Goal: Navigation & Orientation: Find specific page/section

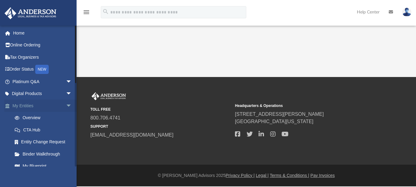
click at [66, 105] on span "arrow_drop_down" at bounding box center [72, 106] width 12 height 13
click at [66, 106] on span "arrow_drop_up" at bounding box center [72, 106] width 12 height 13
click at [30, 117] on link "Overview" at bounding box center [45, 118] width 73 height 12
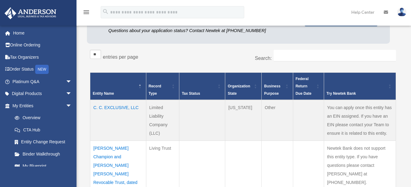
scroll to position [184, 0]
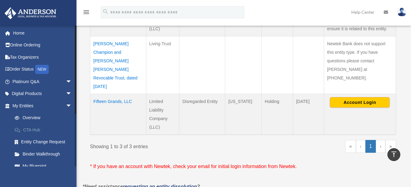
click at [35, 129] on link "CTA Hub" at bounding box center [45, 130] width 73 height 12
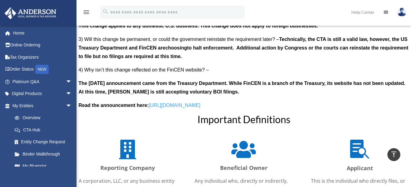
scroll to position [626, 0]
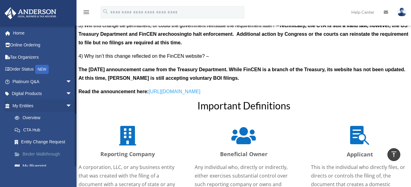
click at [39, 154] on link "Binder Walkthrough" at bounding box center [45, 154] width 73 height 12
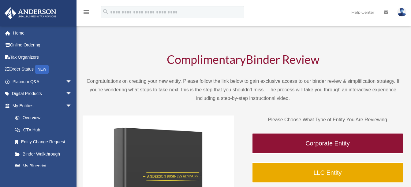
click at [39, 154] on link "Binder Walkthrough" at bounding box center [44, 154] width 70 height 12
click at [36, 165] on link "My Blueprint" at bounding box center [45, 166] width 73 height 12
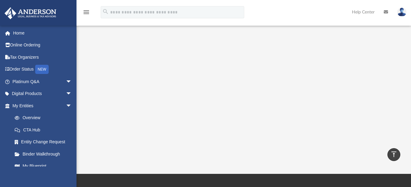
scroll to position [141, 0]
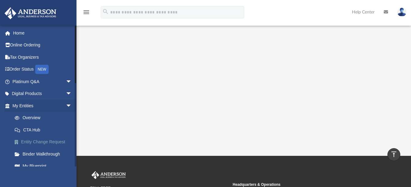
click at [53, 142] on link "Entity Change Request" at bounding box center [45, 142] width 73 height 12
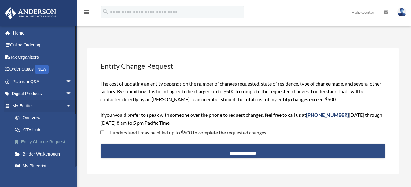
click at [34, 142] on link "Entity Change Request" at bounding box center [45, 142] width 73 height 12
click at [26, 130] on link "CTA Hub" at bounding box center [45, 130] width 73 height 12
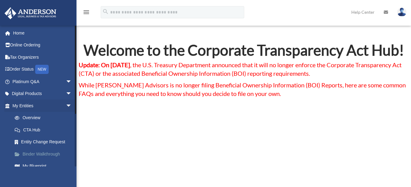
click at [30, 154] on link "Binder Walkthrough" at bounding box center [45, 154] width 73 height 12
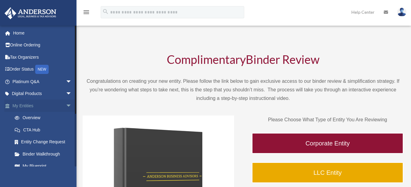
click at [66, 104] on span "arrow_drop_down" at bounding box center [72, 106] width 12 height 13
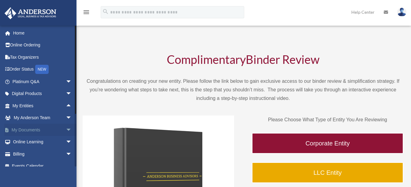
click at [66, 130] on span "arrow_drop_down" at bounding box center [72, 130] width 12 height 13
click at [18, 143] on span at bounding box center [20, 142] width 4 height 4
